Goal: Check status

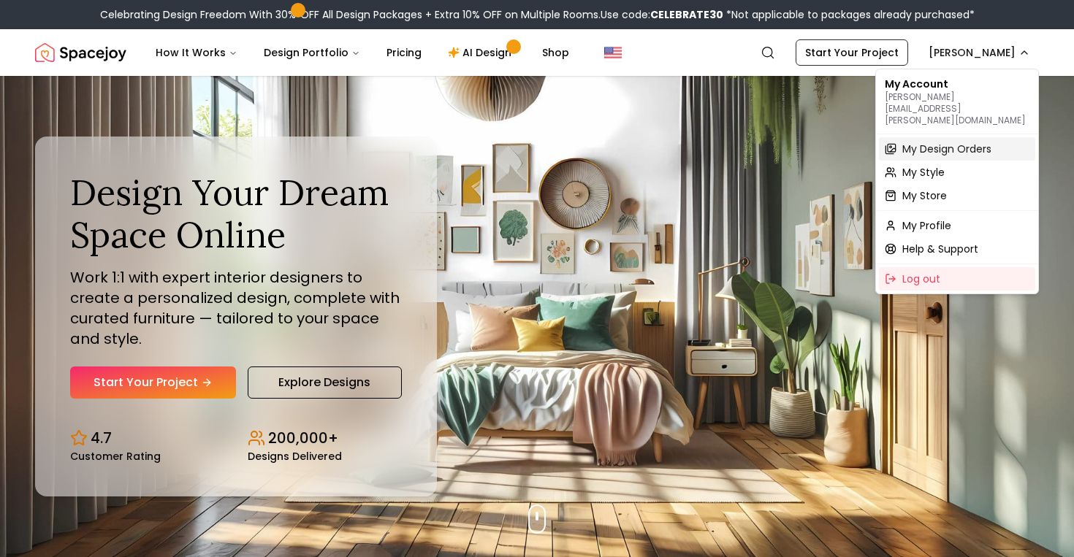
click at [959, 142] on span "My Design Orders" at bounding box center [946, 149] width 89 height 15
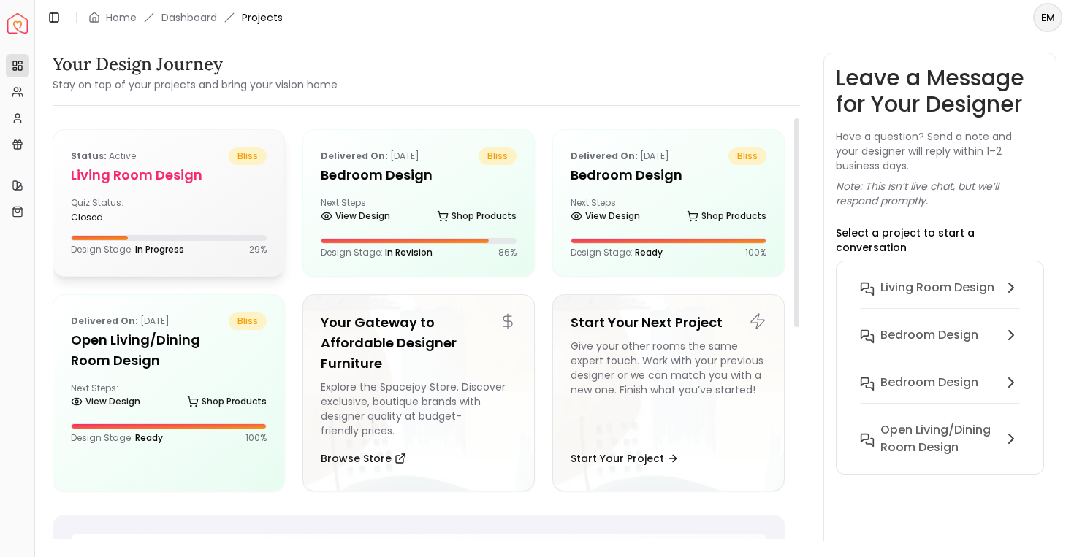
click at [195, 195] on div "Status: active bliss Living Room design Quiz Status: closed Design Stage: In Pr…" at bounding box center [168, 201] width 231 height 143
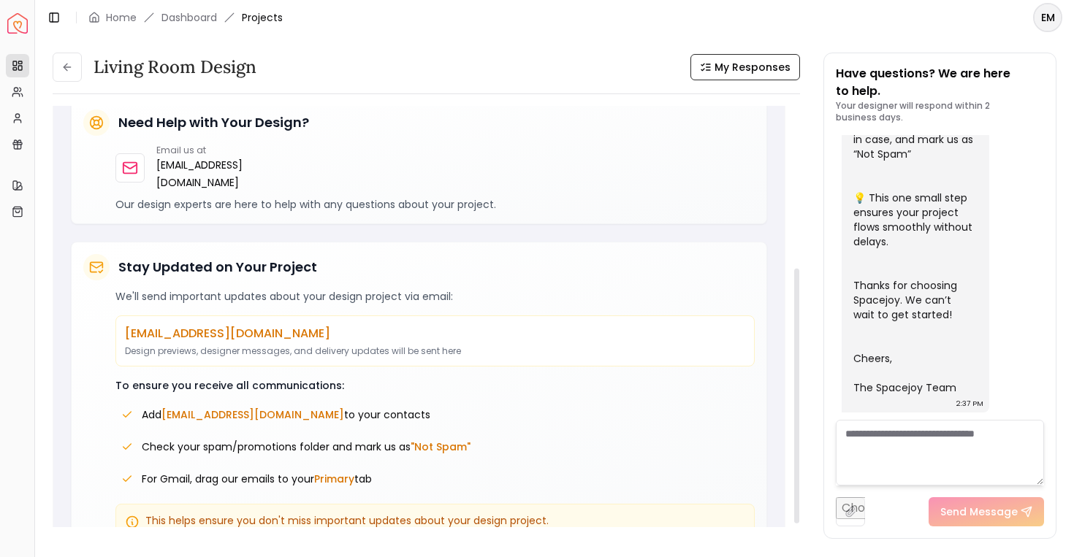
scroll to position [293, 0]
